Goal: Transaction & Acquisition: Purchase product/service

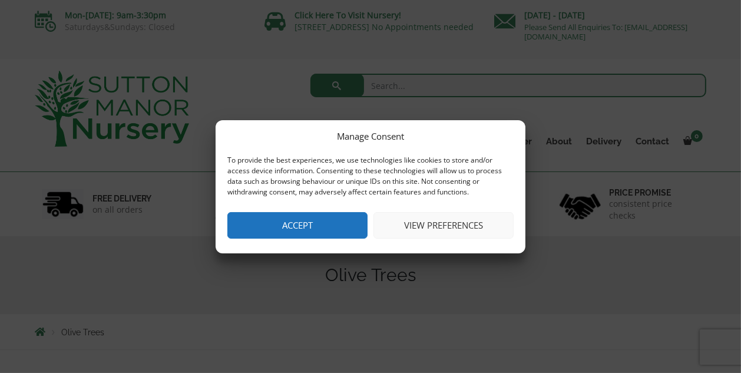
click at [429, 224] on button "View preferences" at bounding box center [443, 225] width 140 height 27
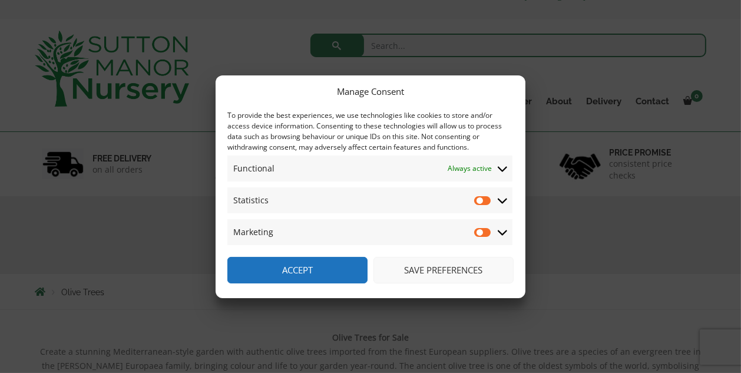
scroll to position [55, 0]
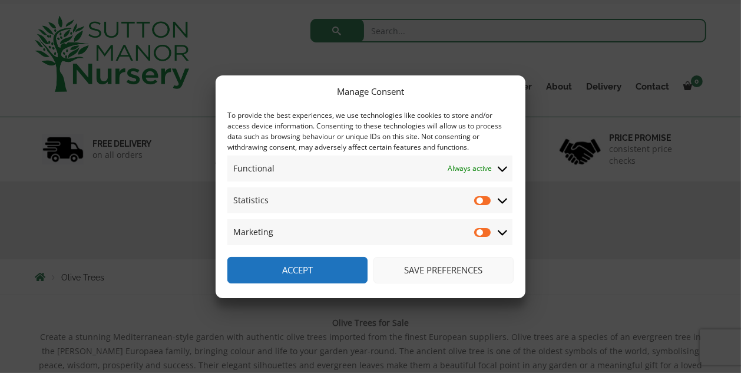
click at [434, 270] on button "Save preferences" at bounding box center [443, 270] width 140 height 27
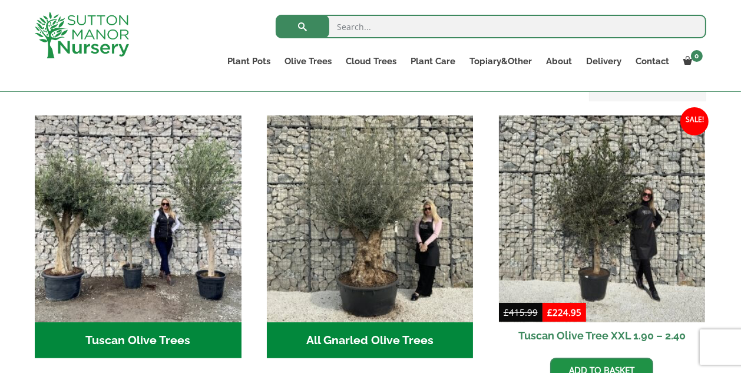
scroll to position [414, 0]
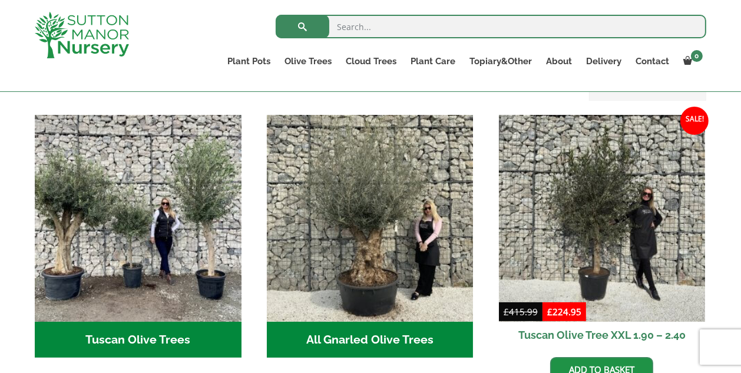
click at [167, 333] on h2 "Tuscan Olive Trees (2)" at bounding box center [138, 340] width 207 height 37
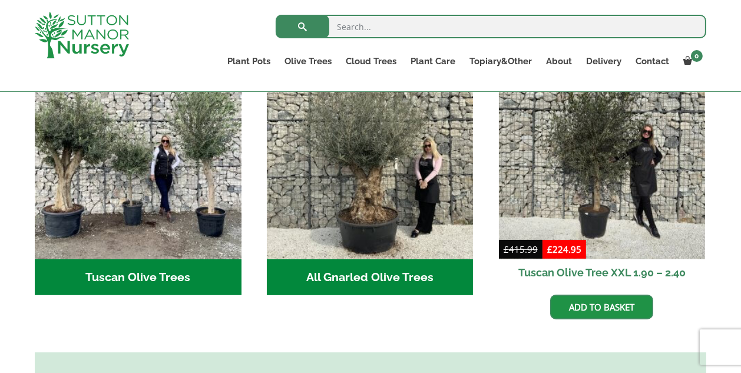
scroll to position [479, 0]
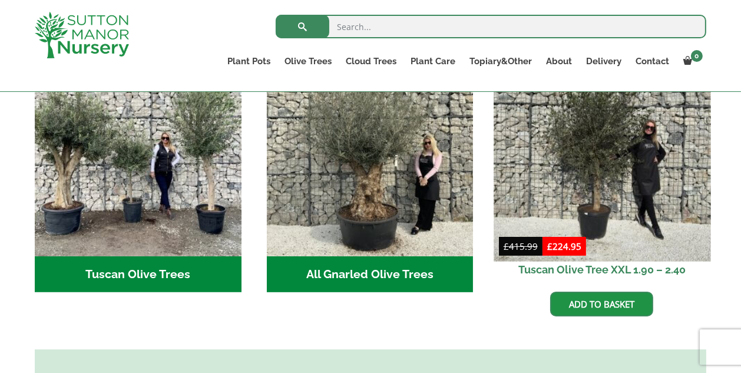
click at [623, 167] on img at bounding box center [602, 152] width 217 height 217
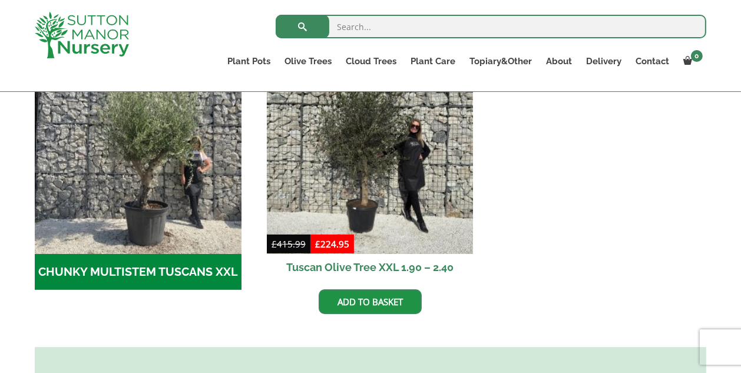
scroll to position [407, 0]
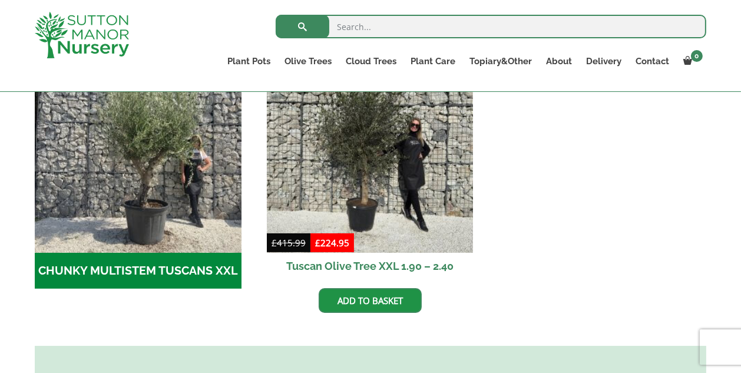
click at [148, 270] on h2 "CHUNKY MULTISTEM TUSCANS XXL (1)" at bounding box center [138, 271] width 207 height 37
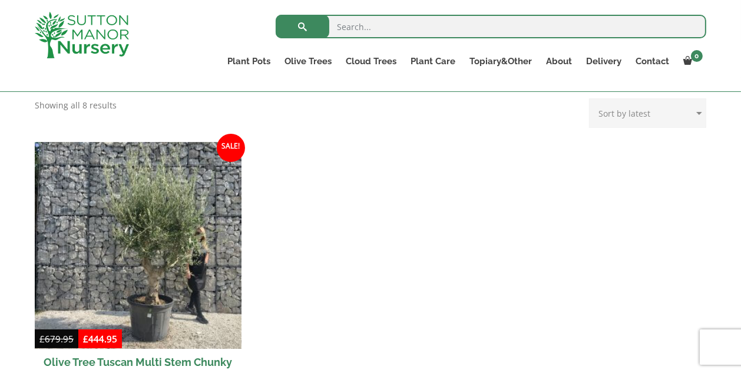
scroll to position [243, 0]
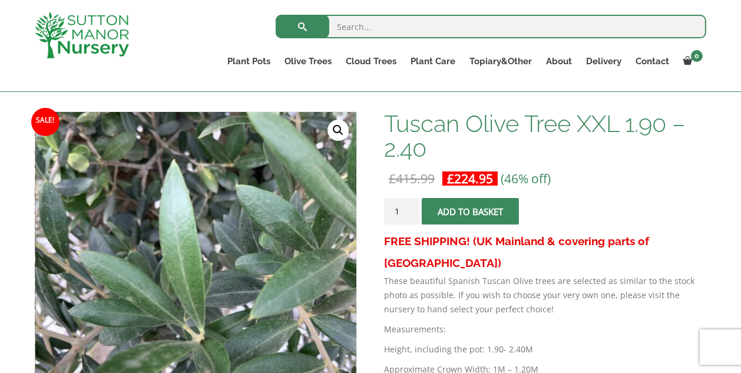
scroll to position [123, 0]
